Goal: Information Seeking & Learning: Understand process/instructions

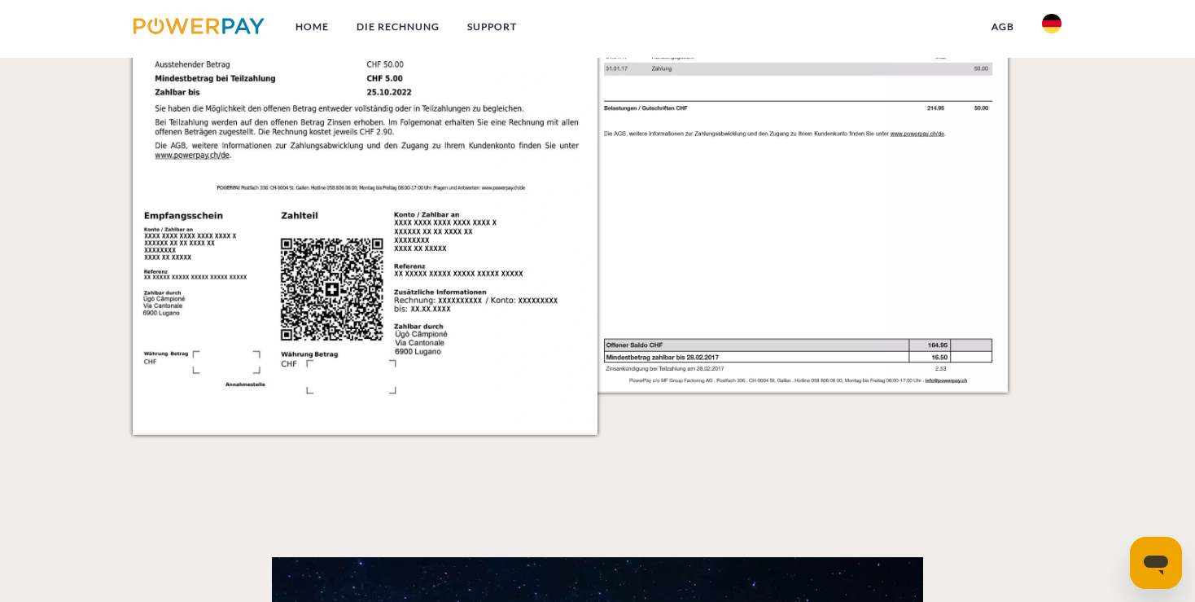
scroll to position [2407, 0]
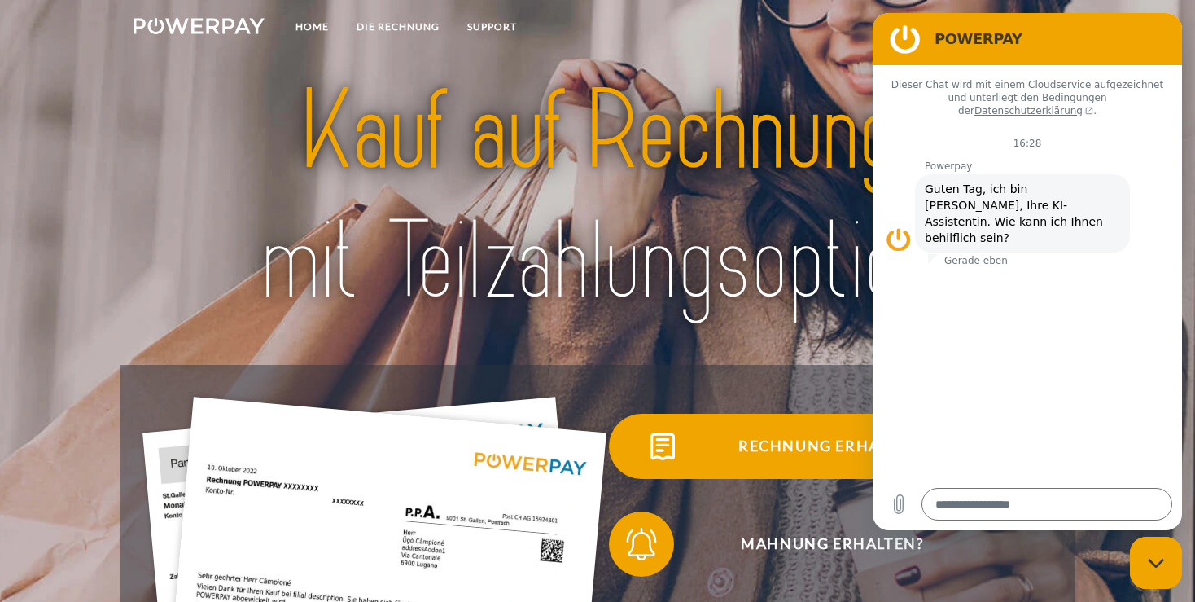
click at [797, 446] on span "Rechnung erhalten?" at bounding box center [832, 446] width 399 height 65
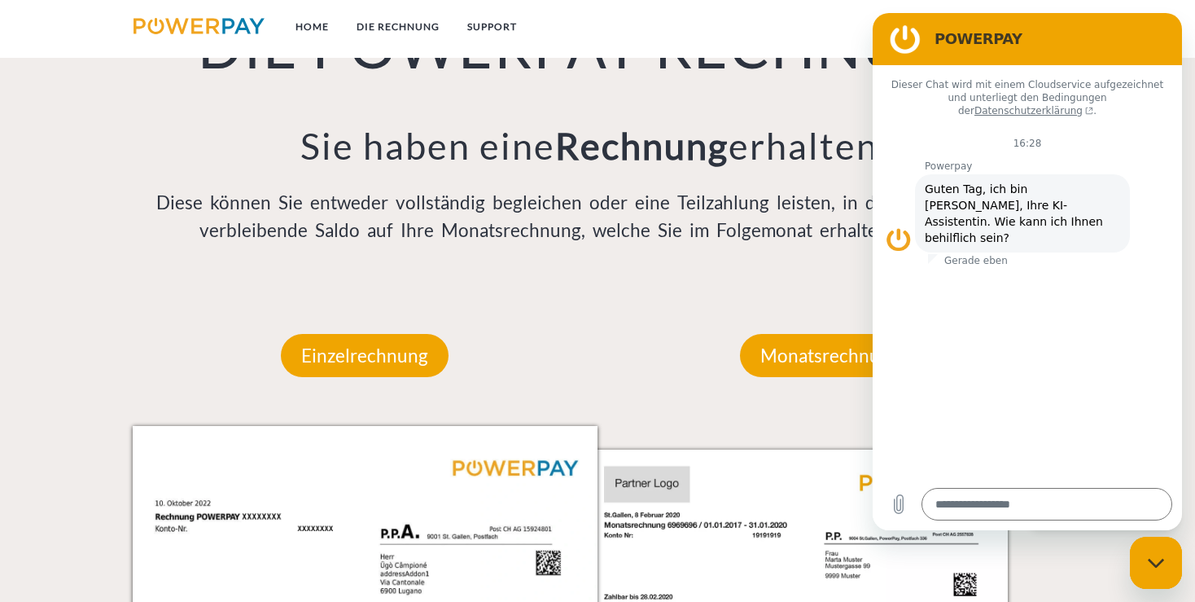
scroll to position [1290, 0]
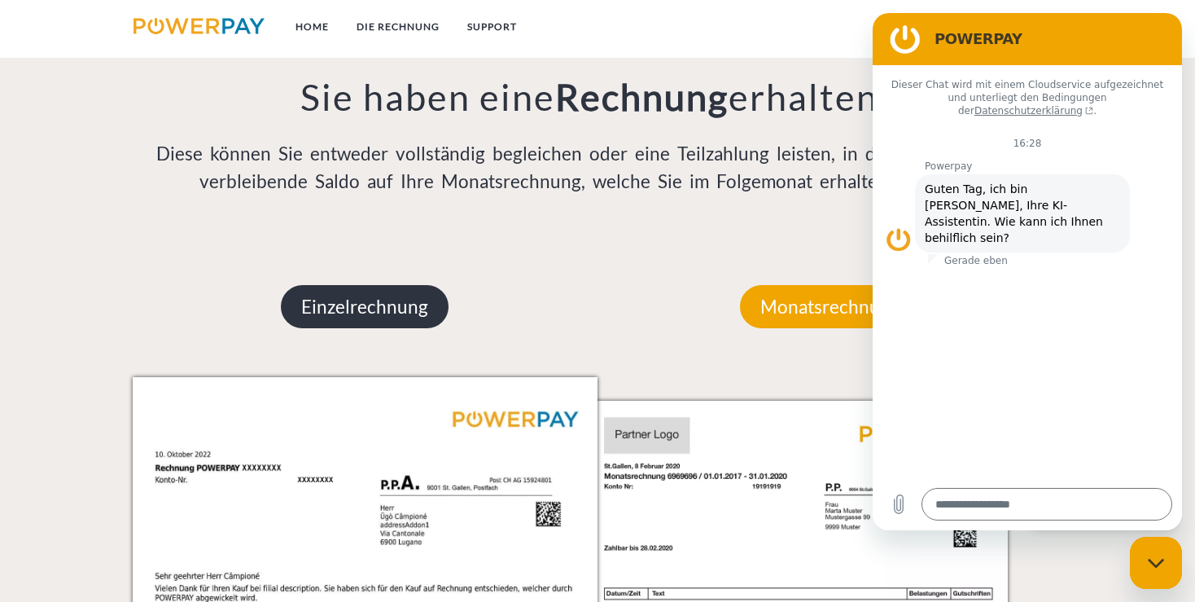
click at [370, 318] on p "Einzelrechnung" at bounding box center [365, 307] width 168 height 44
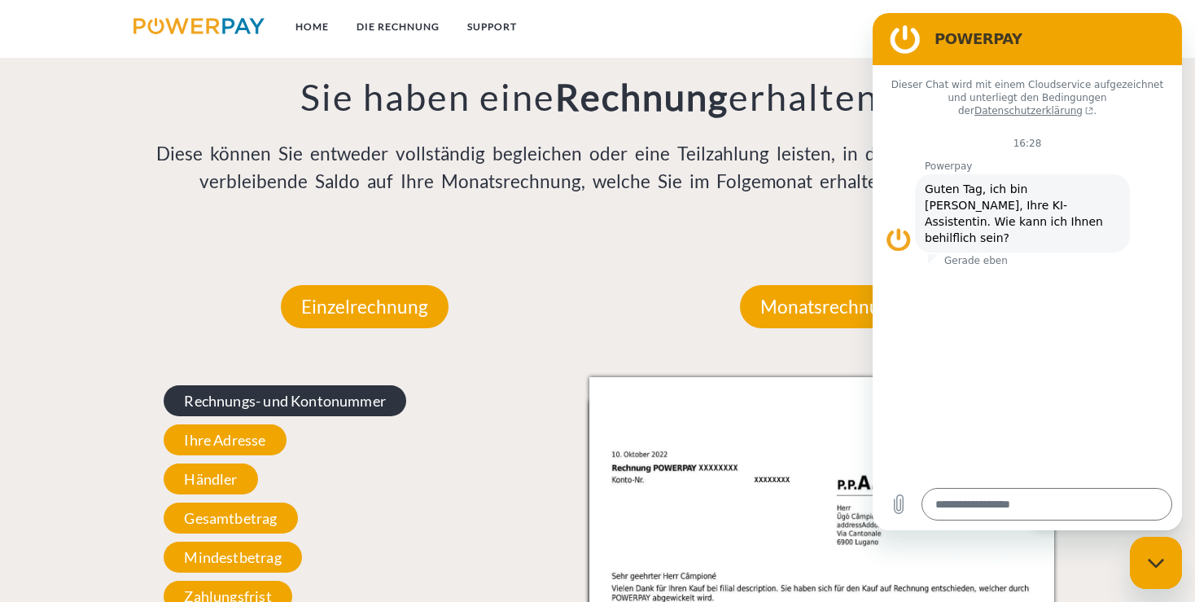
click at [340, 408] on span "Rechnungs- und Kontonummer" at bounding box center [285, 400] width 243 height 31
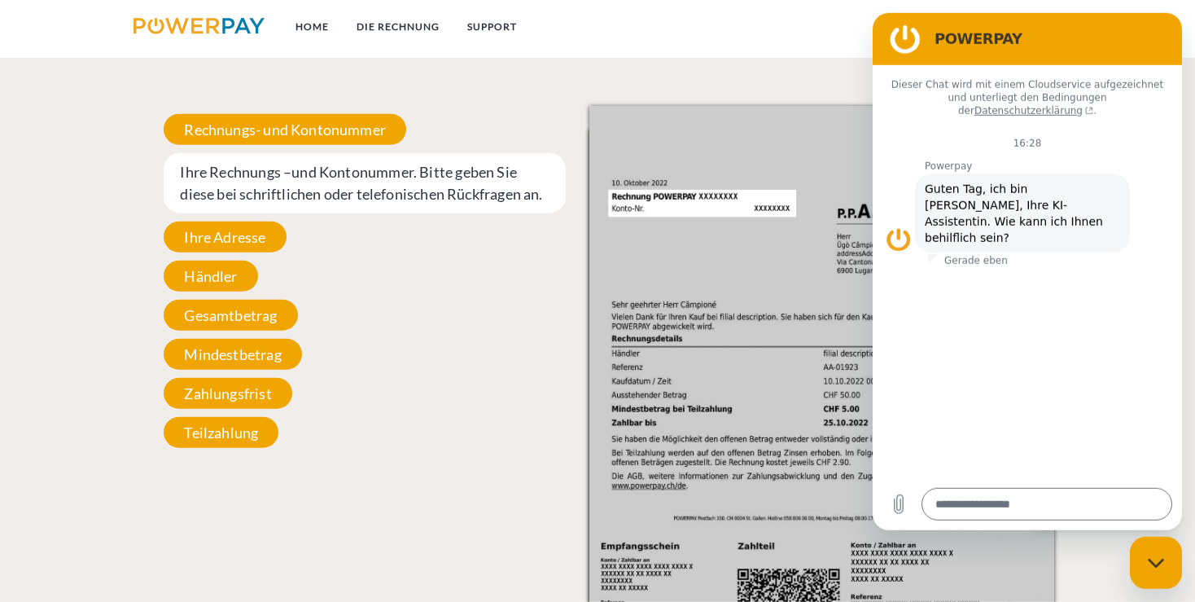
scroll to position [1633, 0]
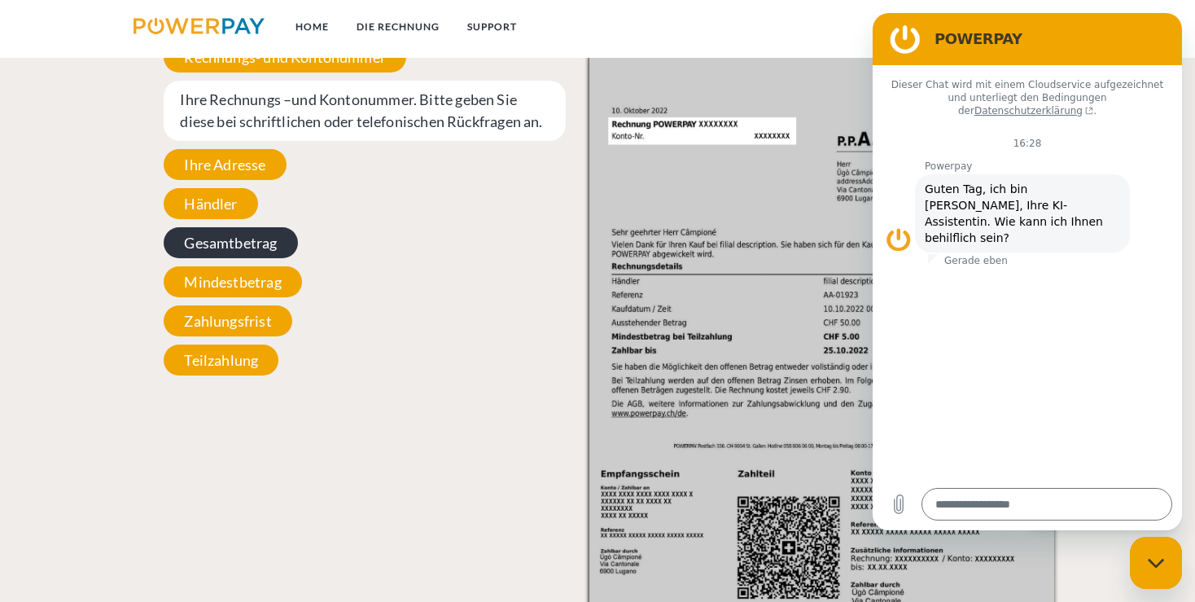
click at [269, 252] on span "Gesamtbetrag" at bounding box center [231, 242] width 134 height 31
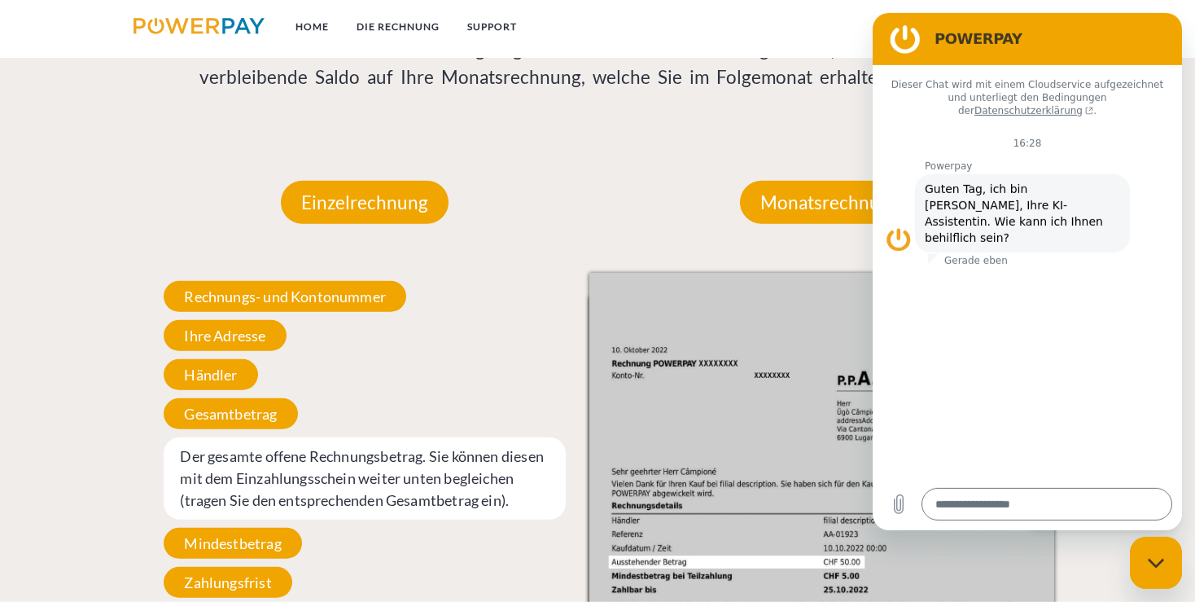
scroll to position [1293, 0]
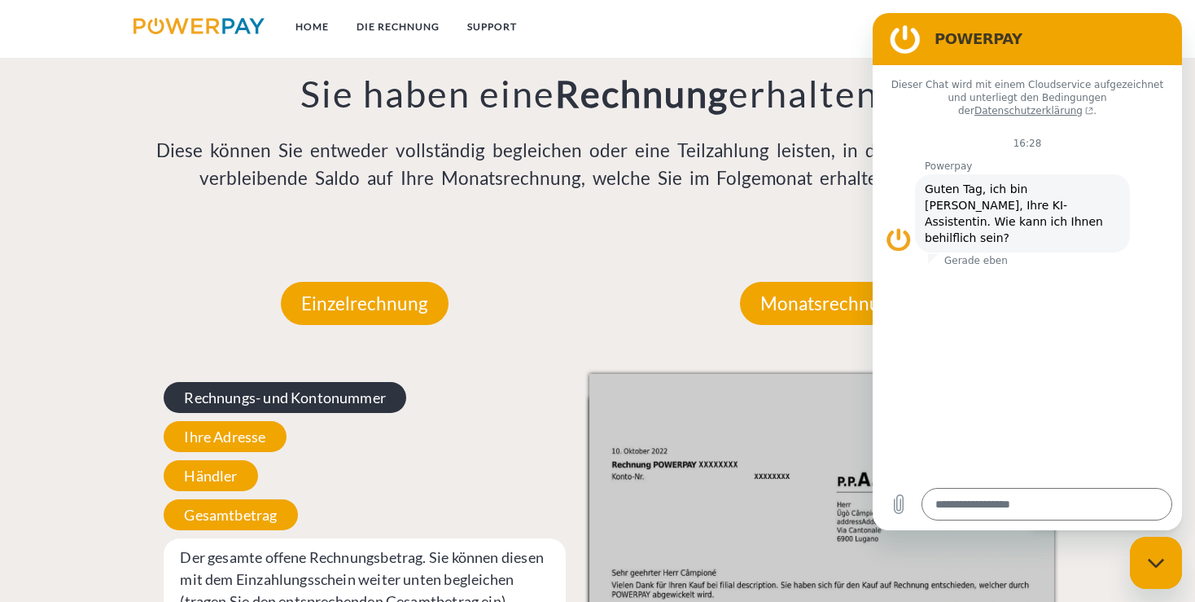
click at [305, 401] on span "Rechnungs- und Kontonummer" at bounding box center [285, 397] width 243 height 31
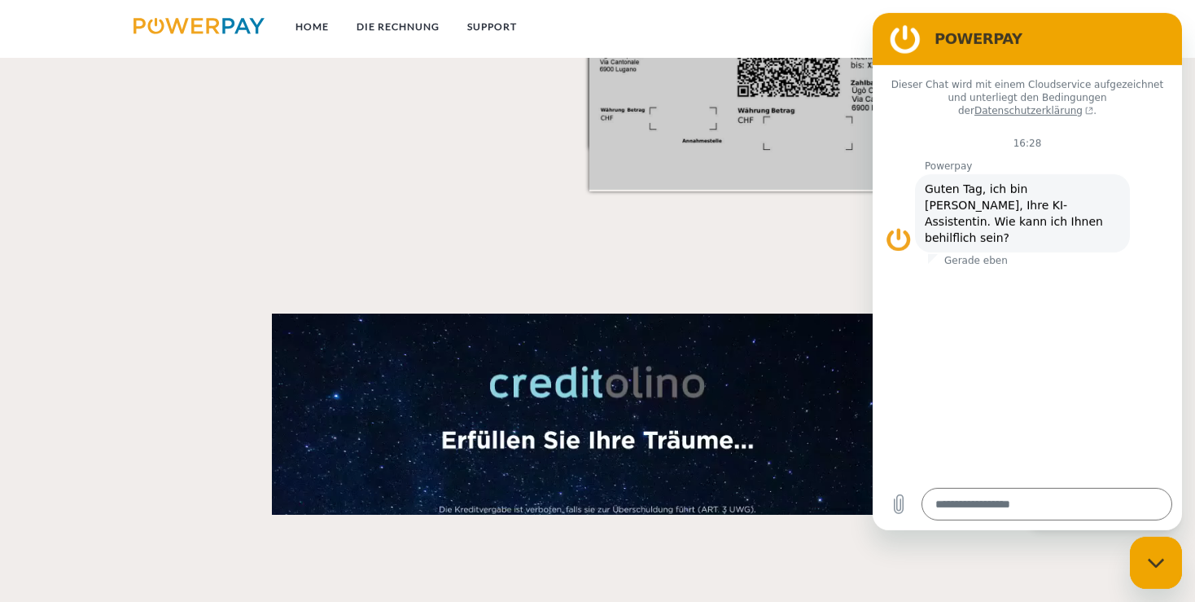
scroll to position [2153, 0]
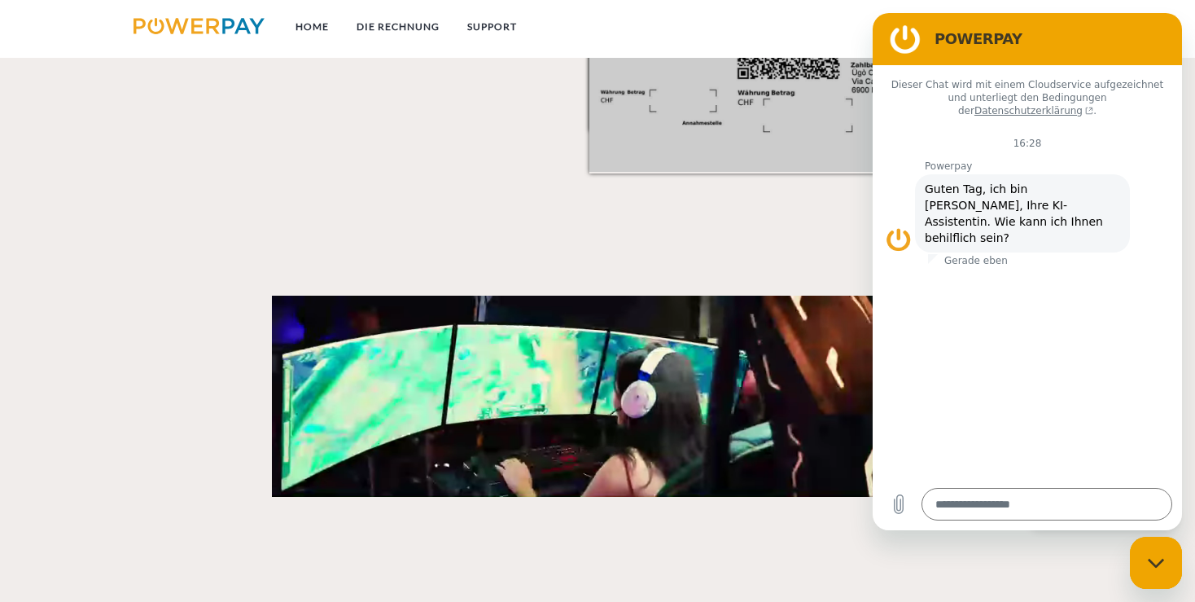
click at [1159, 568] on div "Messaging-Fenster schließen" at bounding box center [1156, 562] width 49 height 49
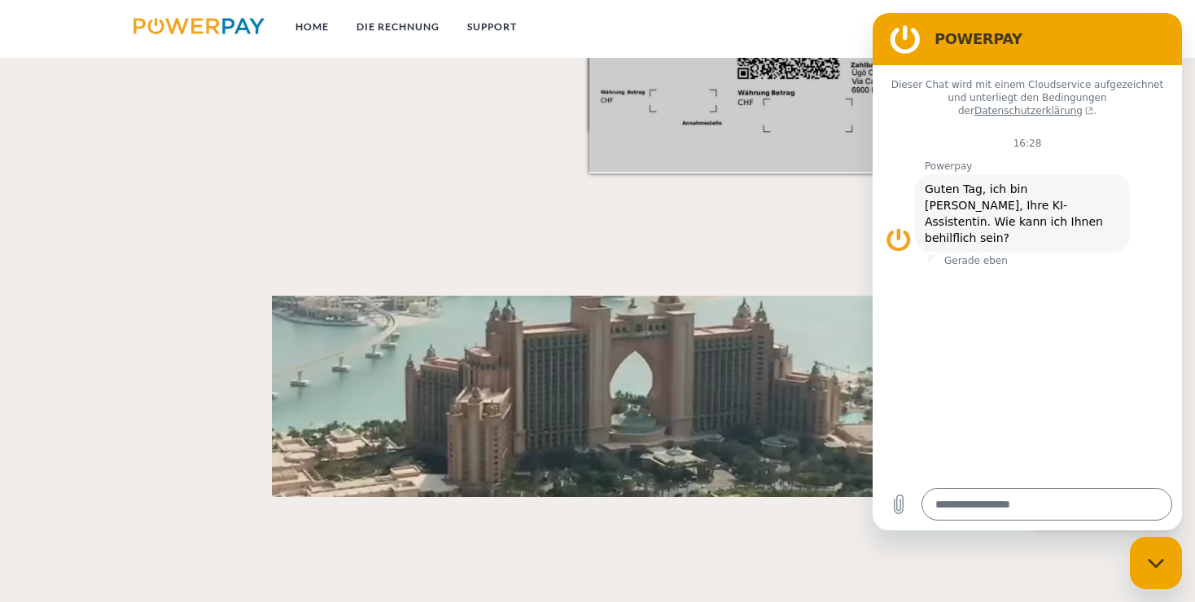
type textarea "*"
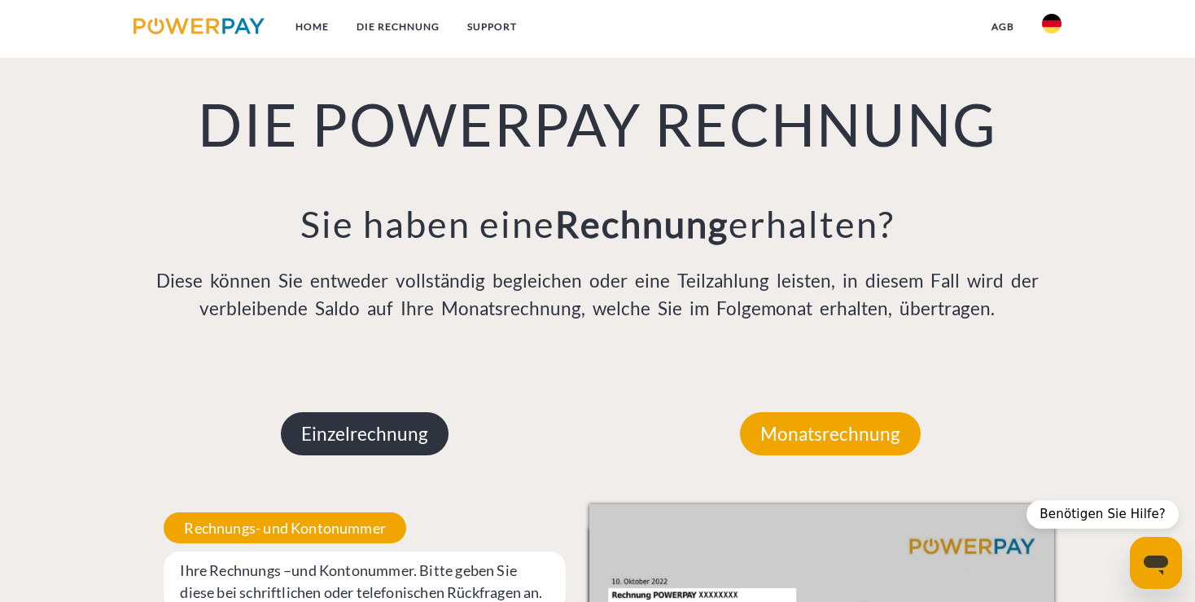
scroll to position [1207, 0]
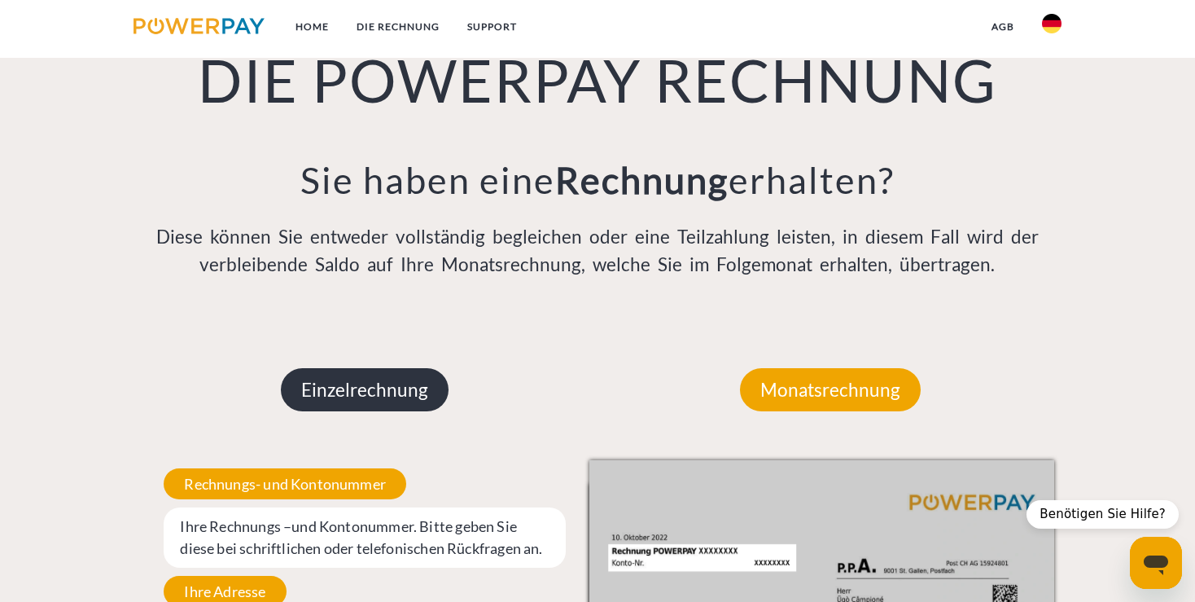
click at [353, 383] on p "Einzelrechnung" at bounding box center [365, 390] width 168 height 44
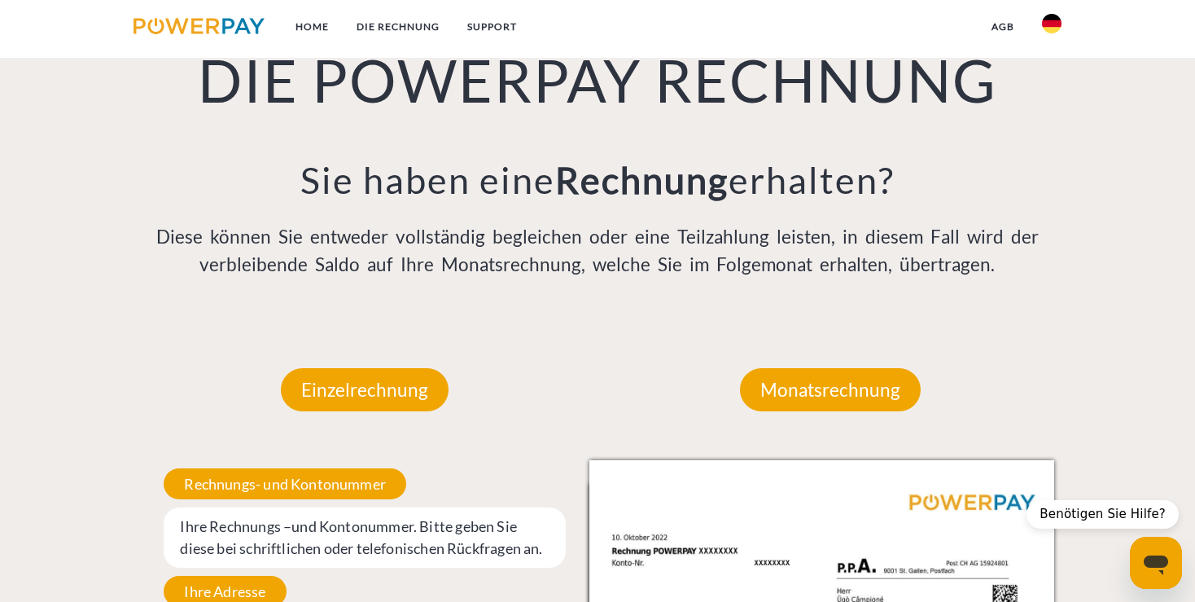
scroll to position [1465, 0]
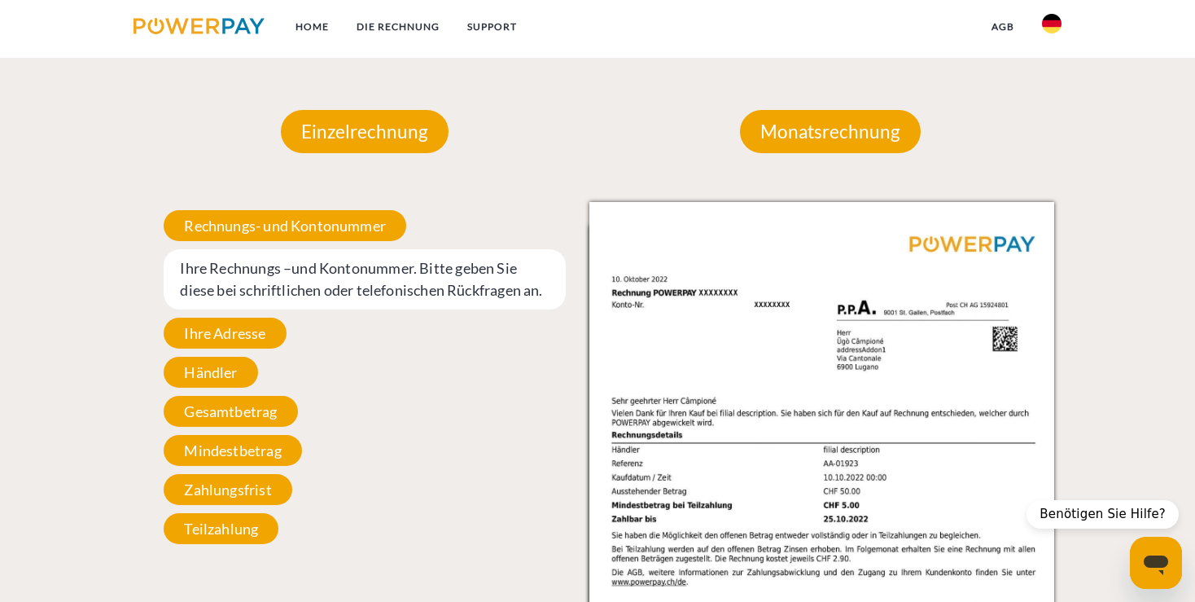
click at [376, 285] on span "Ihre Rechnungs –und Kontonummer. Bitte geben Sie diese bei schriftlichen oder t…" at bounding box center [365, 279] width 402 height 60
click at [212, 343] on span "Ihre Adresse" at bounding box center [225, 333] width 122 height 31
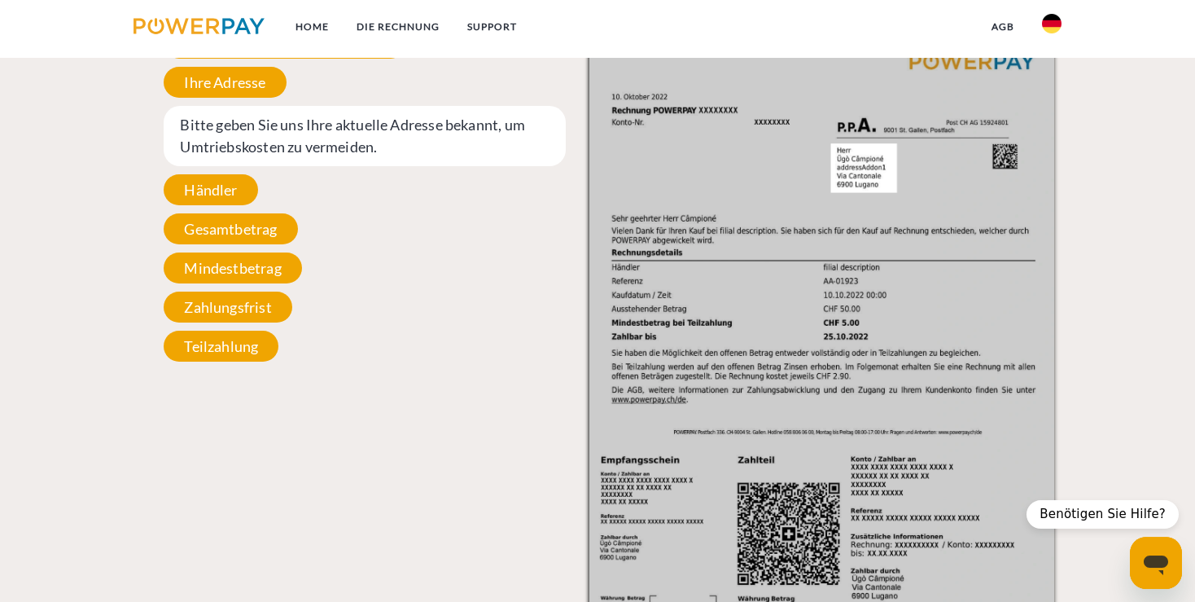
scroll to position [1711, 0]
